Goal: Check status: Check status

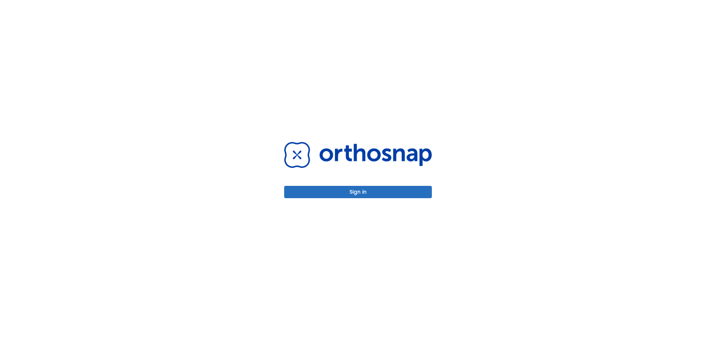
click at [348, 192] on button "Sign in" at bounding box center [358, 192] width 148 height 12
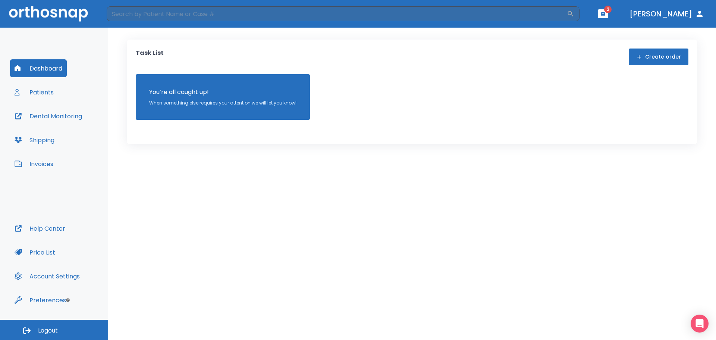
click at [55, 90] on button "Patients" at bounding box center [34, 92] width 48 height 18
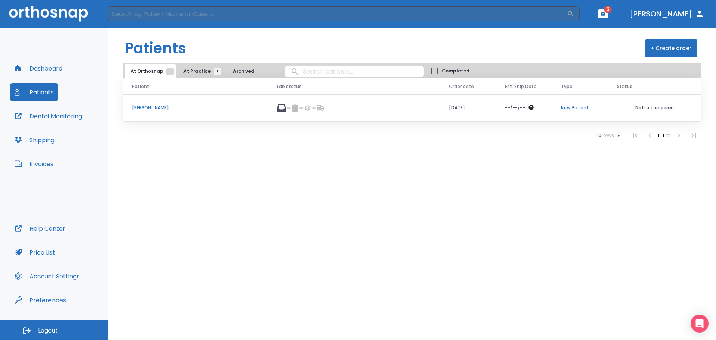
click at [392, 103] on td at bounding box center [354, 107] width 172 height 27
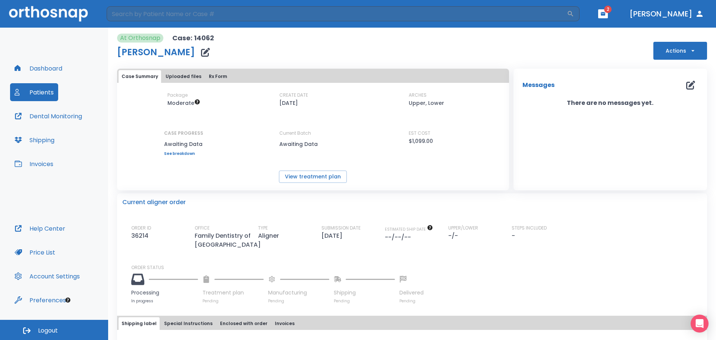
click at [684, 14] on button "[PERSON_NAME]" at bounding box center [667, 13] width 81 height 13
click at [612, 10] on span "2" at bounding box center [607, 9] width 7 height 7
click at [624, 35] on div "At Orthosnap Case: 14062 [PERSON_NAME] Actions" at bounding box center [412, 47] width 590 height 26
click at [612, 9] on span "2" at bounding box center [607, 9] width 7 height 7
click at [612, 10] on span "2" at bounding box center [607, 9] width 7 height 7
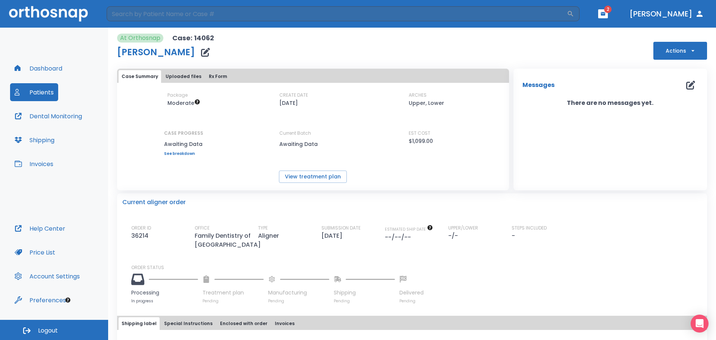
click at [606, 13] on icon "button" at bounding box center [603, 13] width 5 height 5
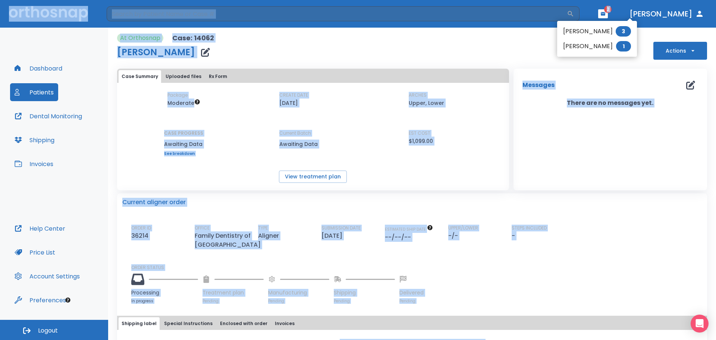
click at [634, 13] on div at bounding box center [358, 170] width 716 height 340
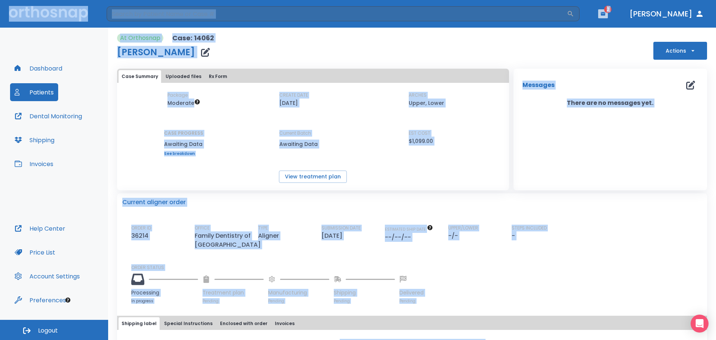
click at [606, 13] on icon "button" at bounding box center [603, 13] width 5 height 5
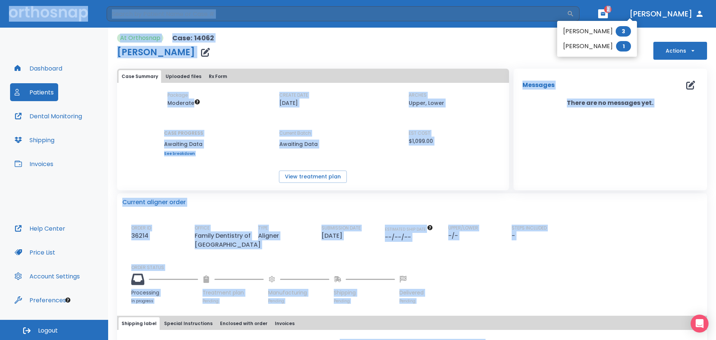
click at [622, 29] on span "3" at bounding box center [623, 31] width 15 height 10
